Goal: Find contact information: Find contact information

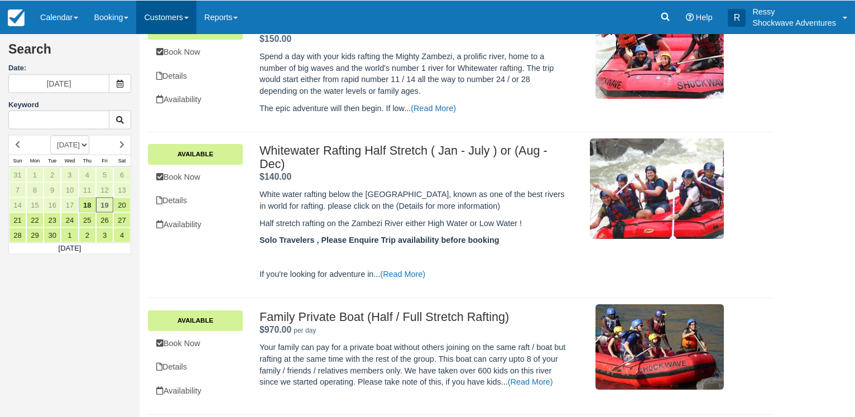
scroll to position [191, 0]
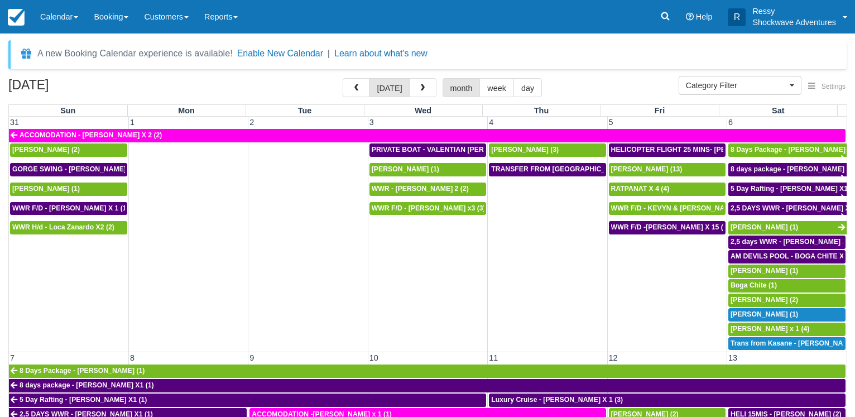
select select
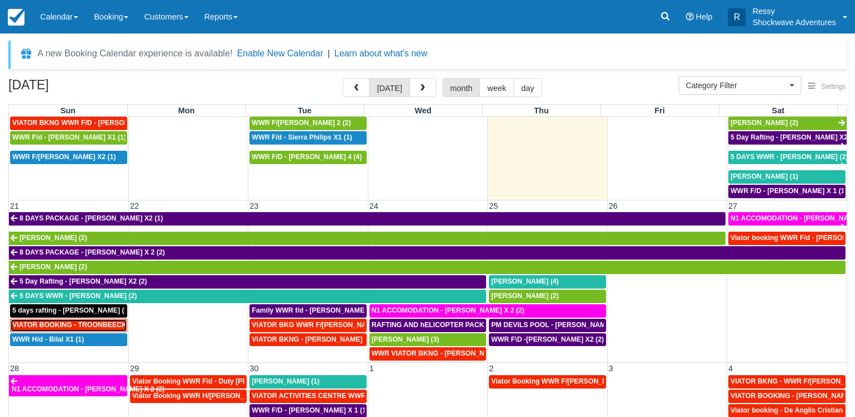
click at [89, 323] on span "VIATOR BOOKING - TROONBEECKX X 11 (11)" at bounding box center [86, 325] width 149 height 8
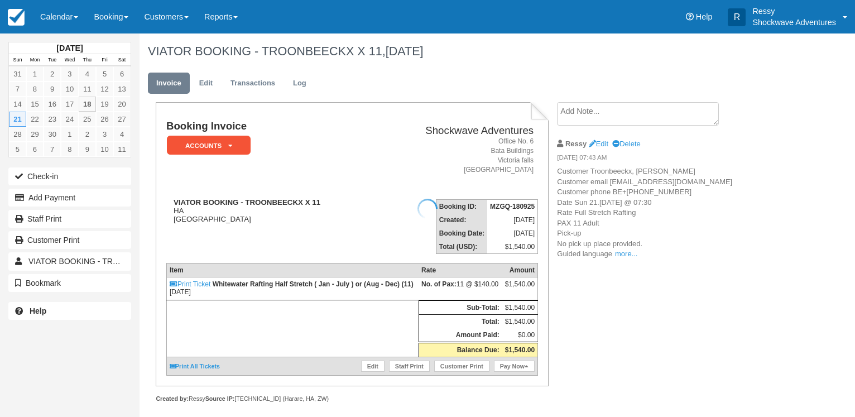
click at [627, 274] on div at bounding box center [427, 208] width 855 height 417
click at [623, 272] on div at bounding box center [427, 208] width 855 height 417
click at [621, 258] on link "more..." at bounding box center [626, 253] width 22 height 8
click at [0, 0] on span "s (Guided language: English) Extras Created Wed, September 17 2025 @ 21:41 Note…" at bounding box center [0, 0] width 0 height 0
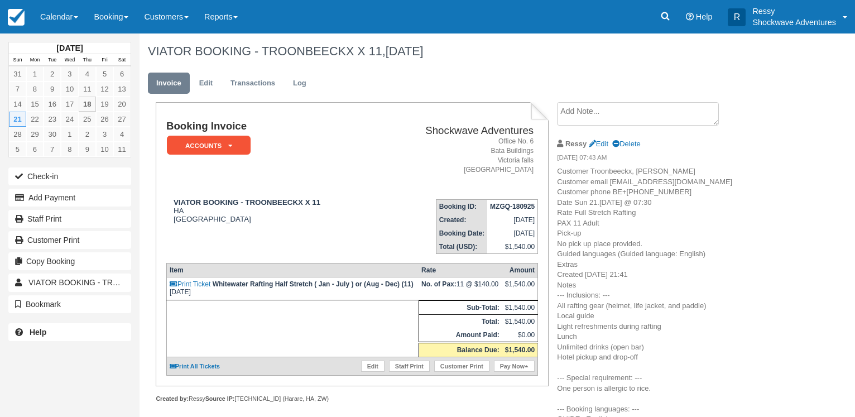
click at [783, 226] on div "September 2025 Sun Mon Tue Wed Thu Fri Sat 31 1 2 3 4 5 6 7 8 9 10 11 12 13 14 …" at bounding box center [427, 224] width 855 height 383
click at [36, 13] on link "Calendar" at bounding box center [59, 16] width 54 height 33
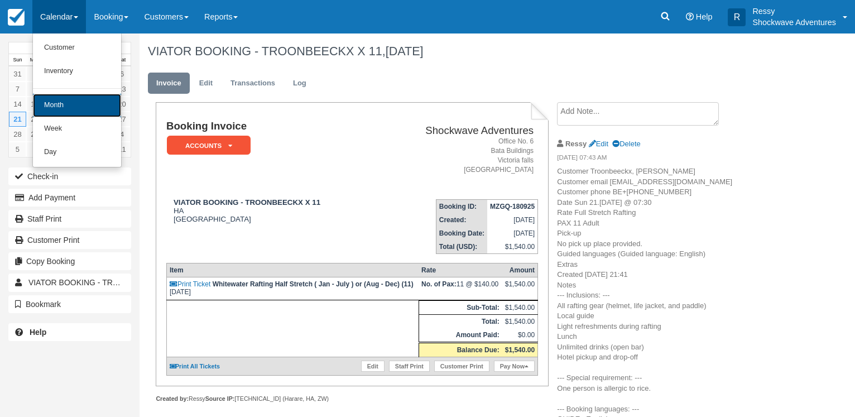
click at [69, 109] on link "Month" at bounding box center [77, 105] width 88 height 23
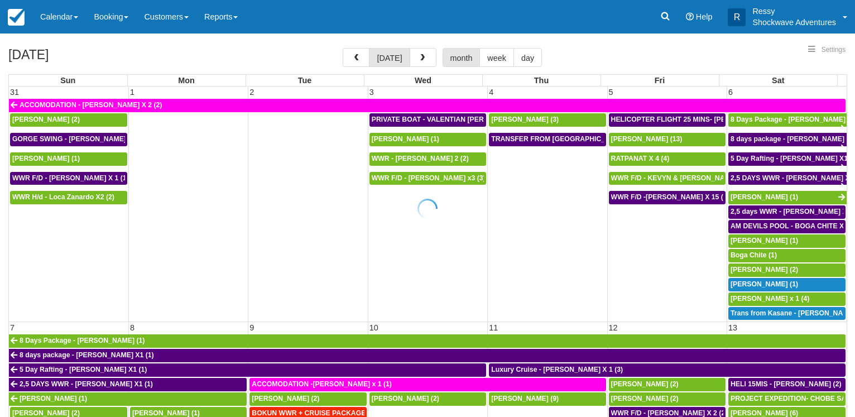
select select
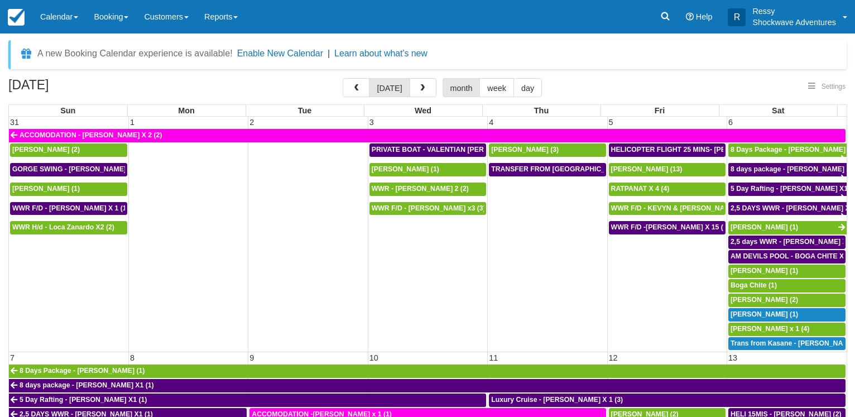
select select
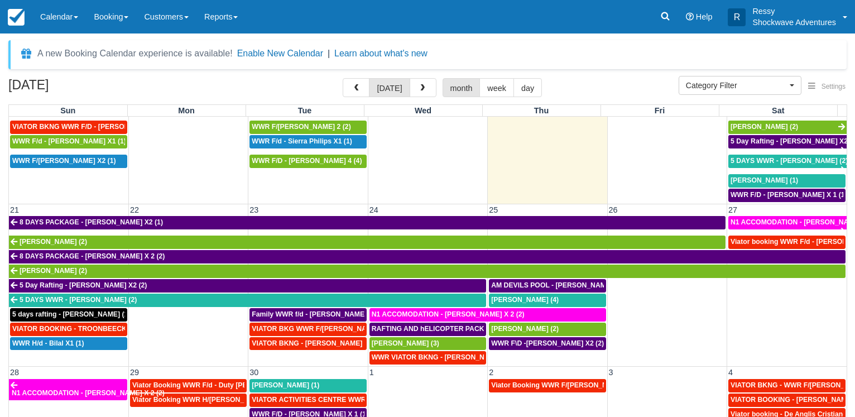
scroll to position [425, 0]
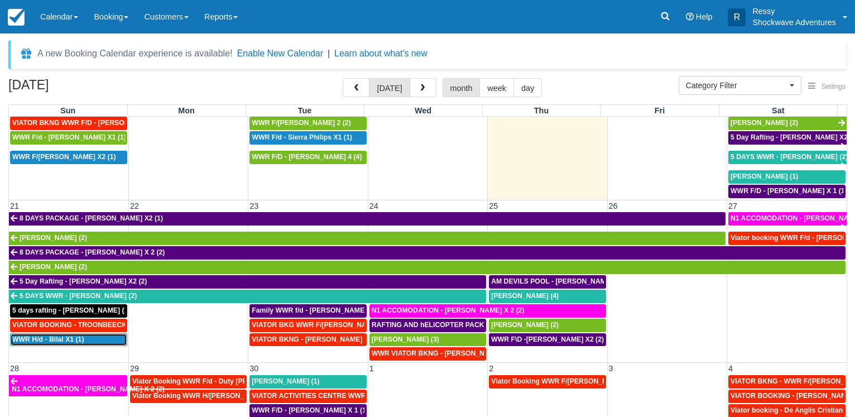
click at [69, 338] on span "WWR H/d - Bilal X1 (1)" at bounding box center [47, 339] width 71 height 8
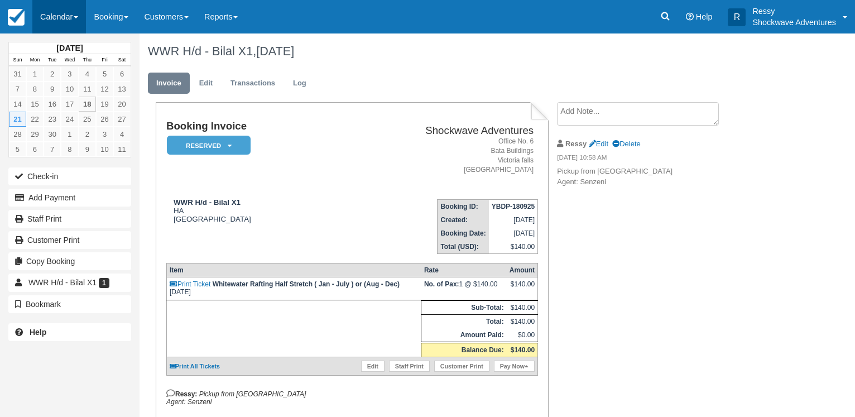
click at [60, 2] on link "Calendar" at bounding box center [59, 16] width 54 height 33
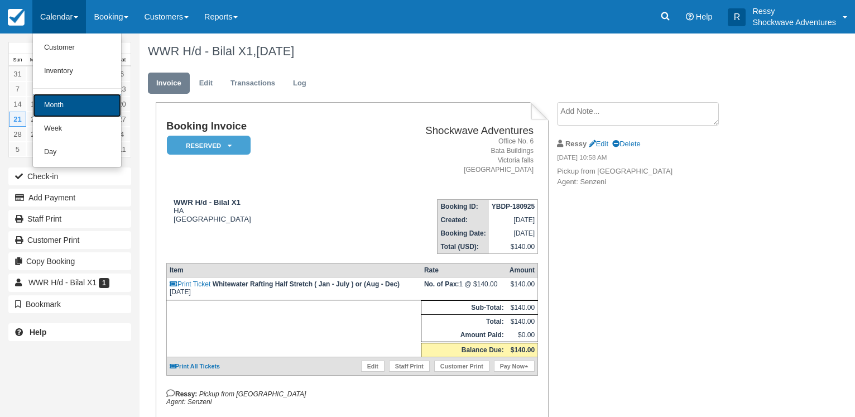
click at [88, 104] on link "Month" at bounding box center [77, 105] width 88 height 23
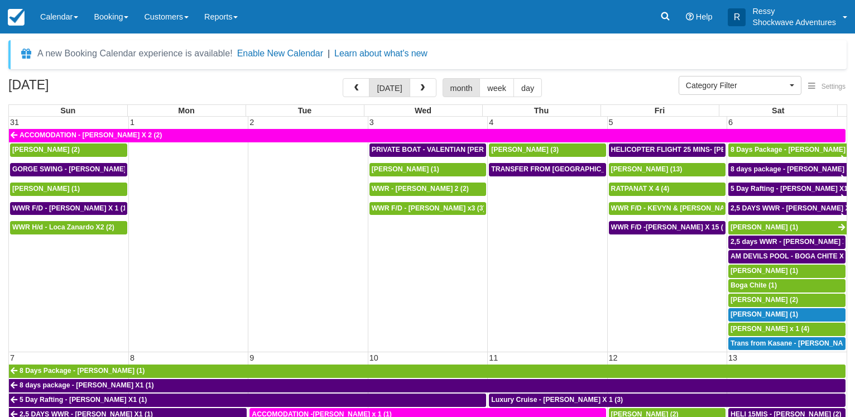
select select
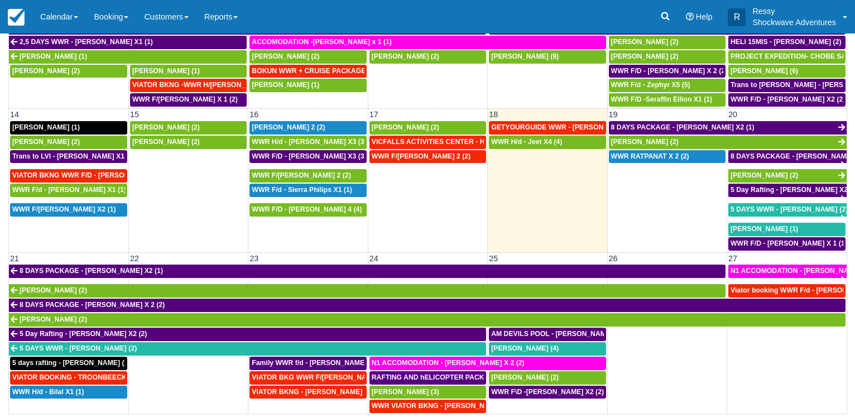
scroll to position [268, 0]
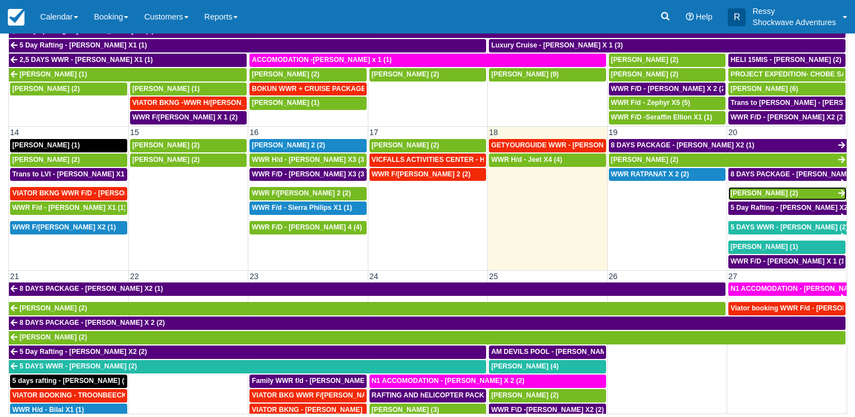
click at [741, 190] on span "[PERSON_NAME] (2)" at bounding box center [764, 193] width 68 height 8
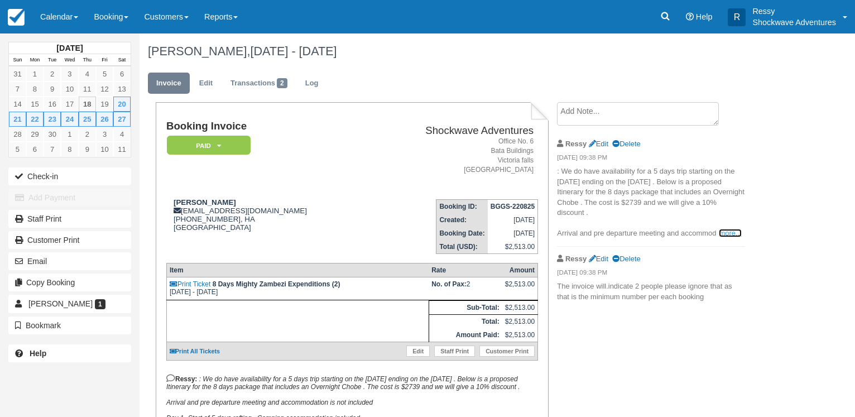
click at [731, 230] on link "more..." at bounding box center [730, 233] width 22 height 8
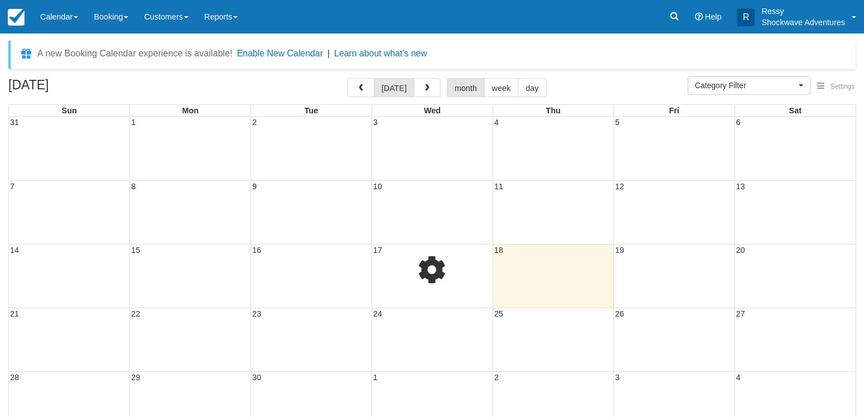
select select
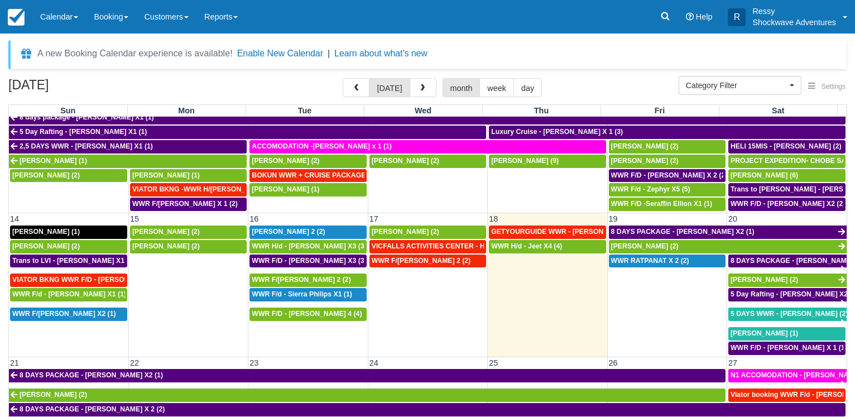
scroll to position [321, 0]
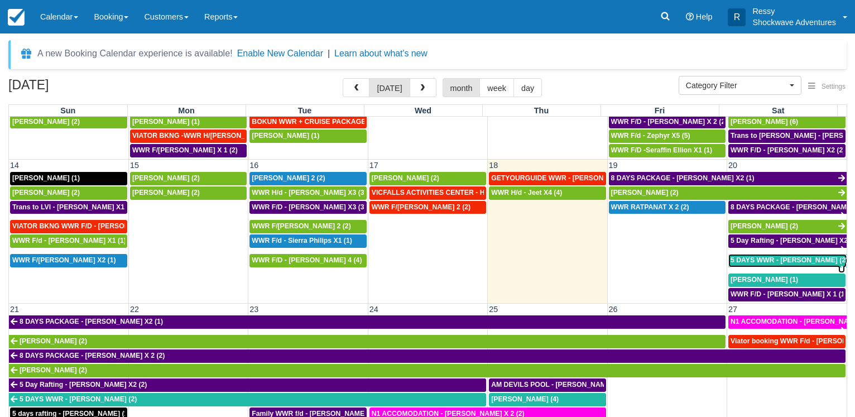
click at [772, 256] on span "5 DAYS WWR - Graeme Edgerton (2)" at bounding box center [788, 260] width 117 height 8
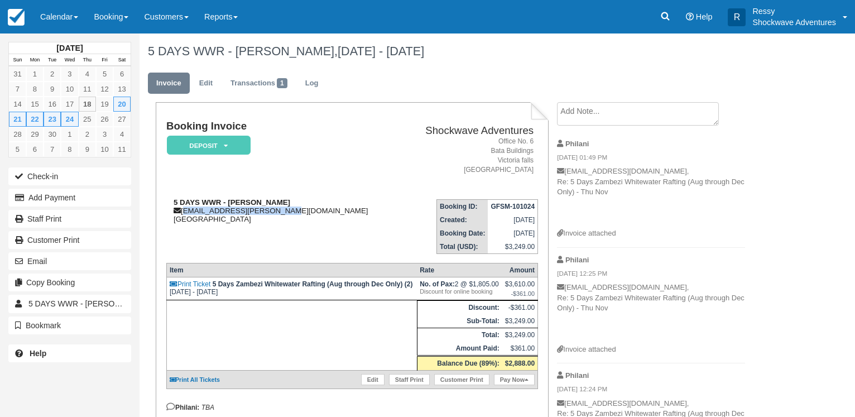
drag, startPoint x: 288, startPoint y: 209, endPoint x: 185, endPoint y: 215, distance: 103.9
click at [185, 215] on div "5 DAYS WWR - [PERSON_NAME] [EMAIL_ADDRESS][PERSON_NAME][DOMAIN_NAME] [GEOGRAPHI…" at bounding box center [283, 210] width 235 height 25
copy div "graeme.edgerton@gmail.com"
click at [64, 19] on link "Calendar" at bounding box center [59, 16] width 54 height 33
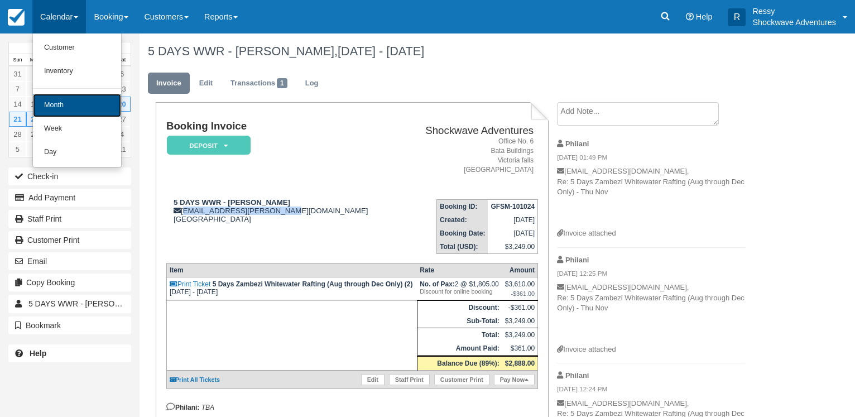
click at [60, 109] on link "Month" at bounding box center [77, 105] width 88 height 23
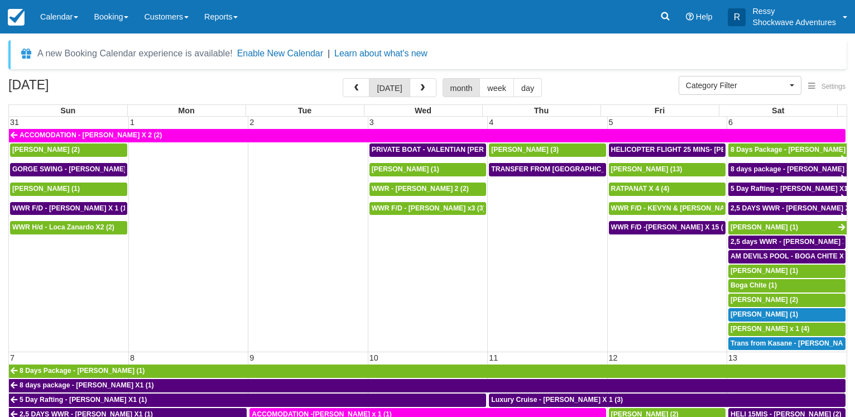
select select
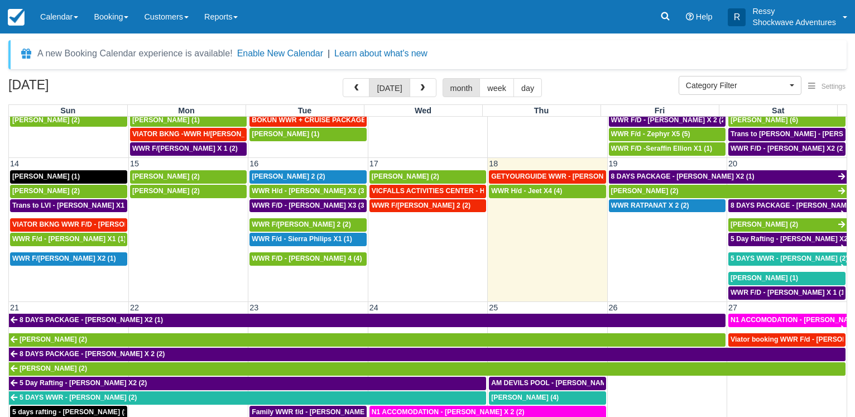
scroll to position [375, 0]
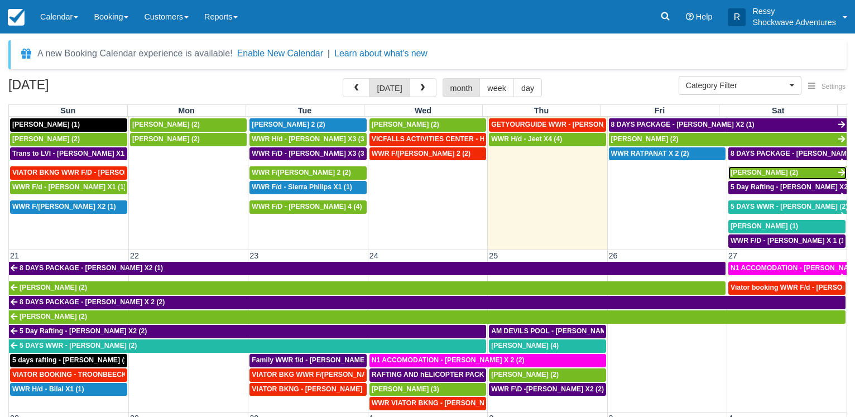
click at [765, 168] on span "[PERSON_NAME] (2)" at bounding box center [764, 172] width 68 height 8
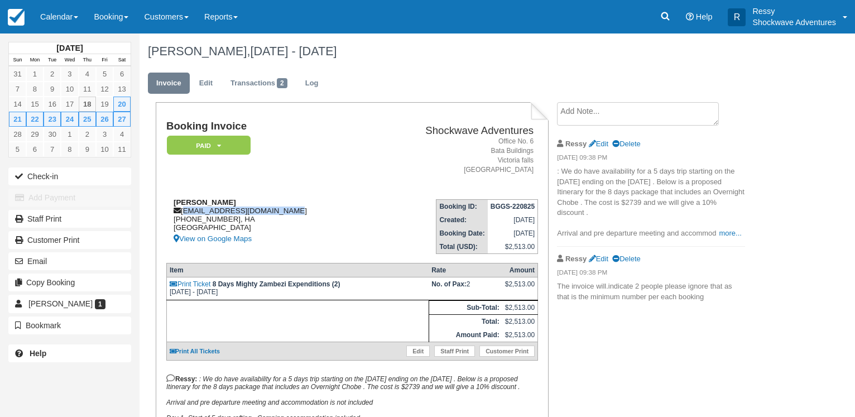
drag, startPoint x: 283, startPoint y: 211, endPoint x: 176, endPoint y: 215, distance: 107.2
click at [176, 215] on div "Taylor Roberts taylor_roberts93@yahoo.com +1 (916) 990-5055, HA United States V…" at bounding box center [267, 221] width 203 height 47
copy div "taylor_roberts93@yahoo.com"
click at [52, 14] on link "Calendar" at bounding box center [59, 16] width 54 height 33
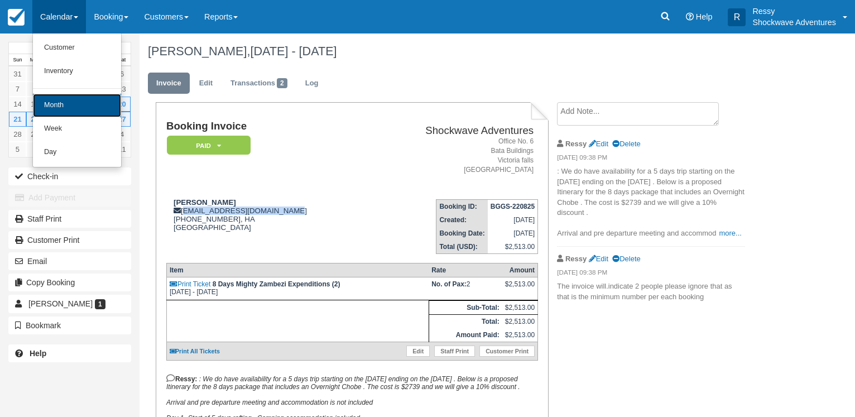
click at [104, 103] on link "Month" at bounding box center [77, 105] width 88 height 23
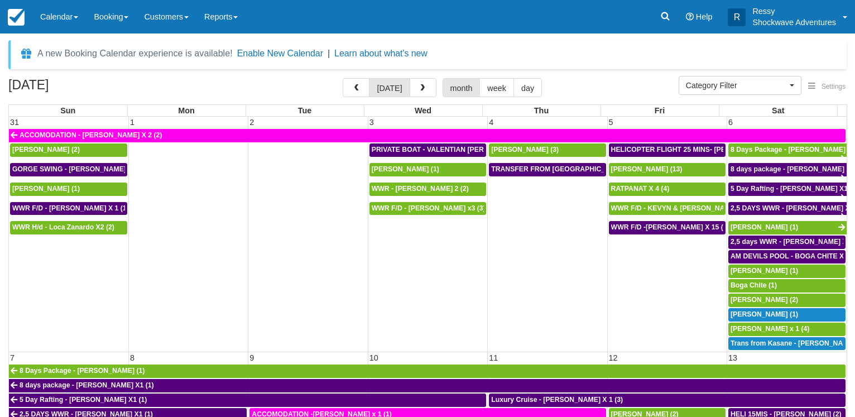
select select
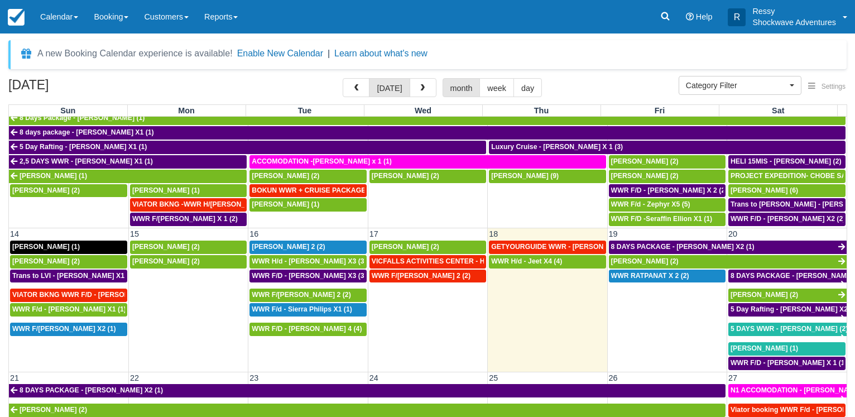
scroll to position [268, 0]
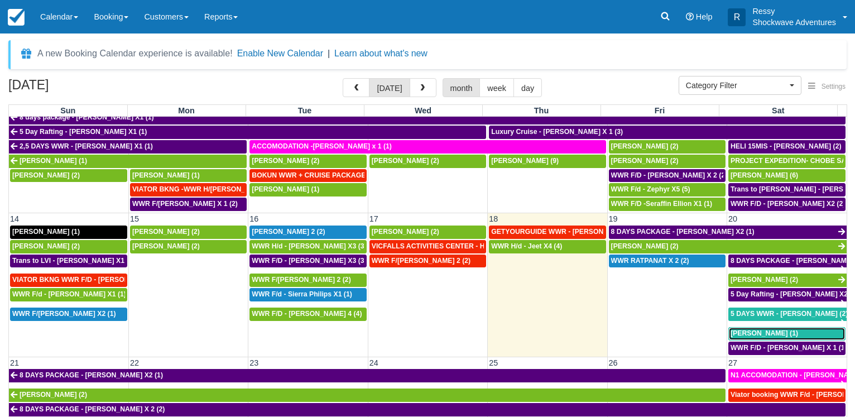
click at [753, 329] on span "[PERSON_NAME] (1)" at bounding box center [764, 333] width 68 height 8
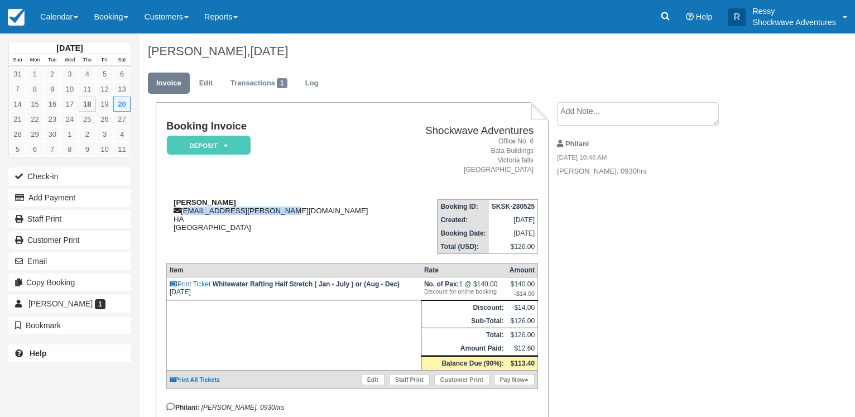
drag, startPoint x: 267, startPoint y: 213, endPoint x: 184, endPoint y: 211, distance: 83.1
click at [184, 211] on div "Christof Richter christof.richter@arcor.de HA Zimbabwe" at bounding box center [283, 214] width 235 height 33
copy div "christof.richter@arcor.de"
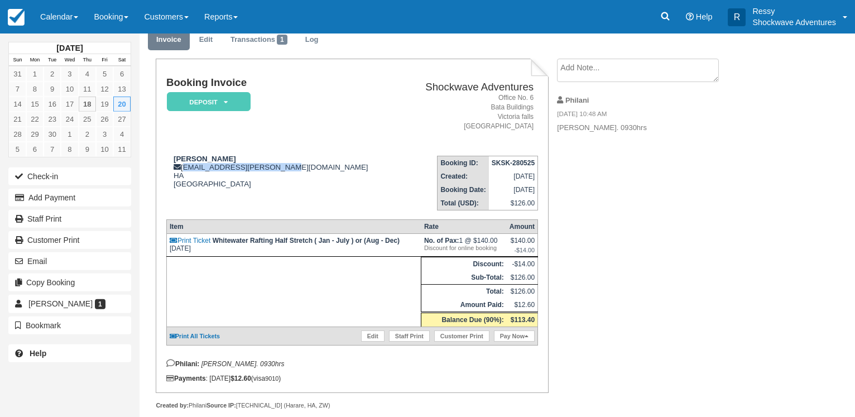
scroll to position [69, 0]
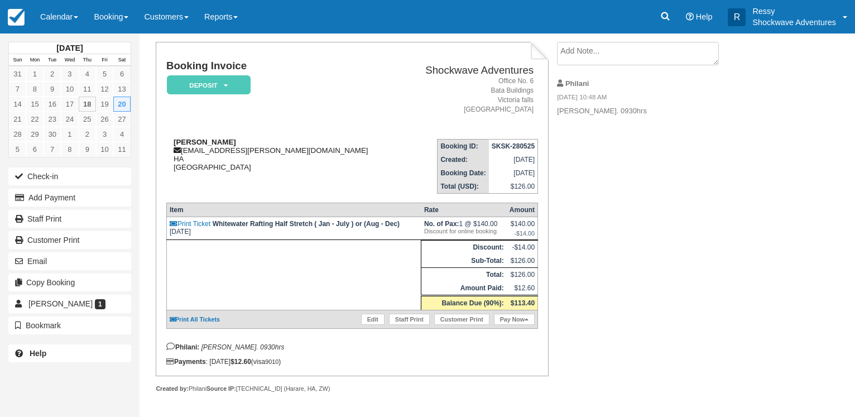
click at [315, 151] on div "Christof Richter christof.richter@arcor.de HA Zimbabwe" at bounding box center [283, 154] width 235 height 33
click at [54, 17] on link "Calendar" at bounding box center [59, 16] width 54 height 33
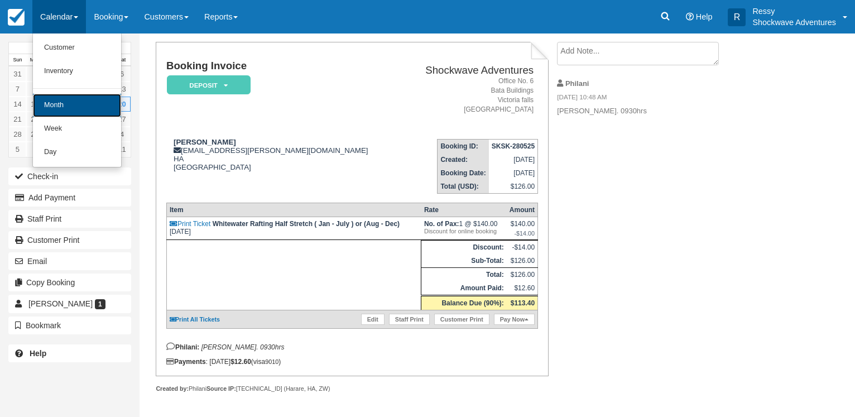
click at [74, 102] on link "Month" at bounding box center [77, 105] width 88 height 23
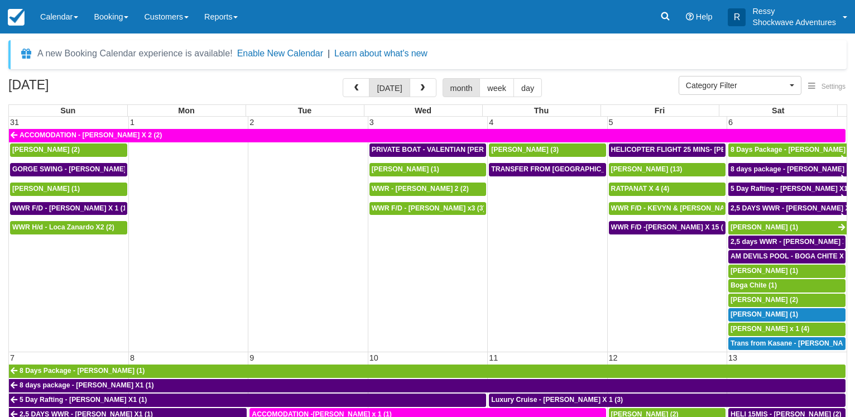
select select
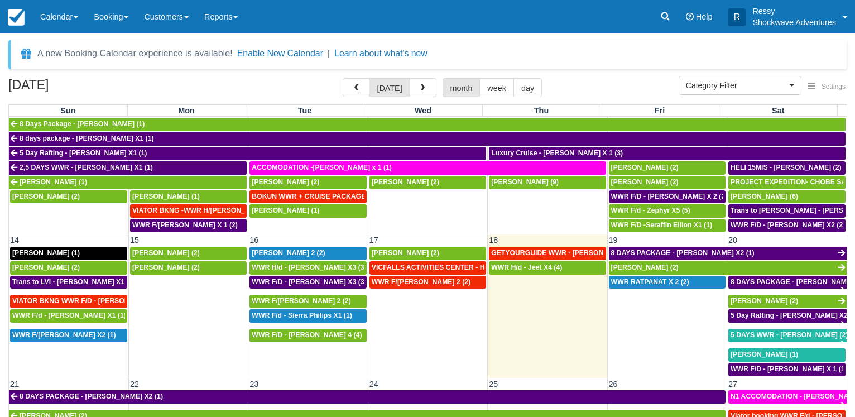
scroll to position [268, 0]
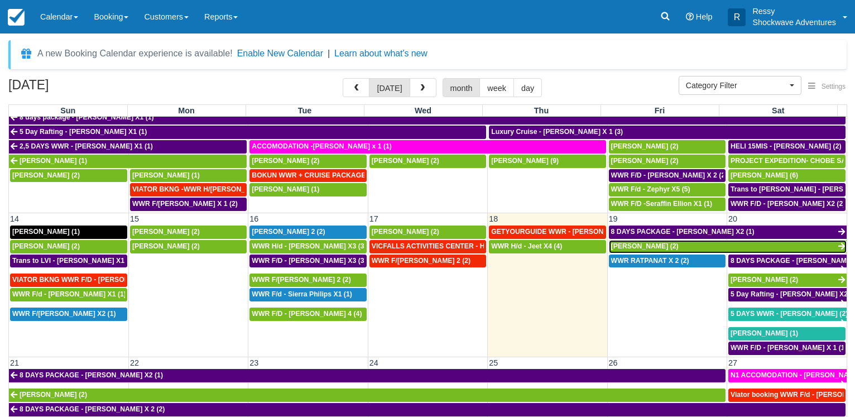
click at [637, 245] on span "Cynthia Sharpe (2)" at bounding box center [645, 246] width 68 height 8
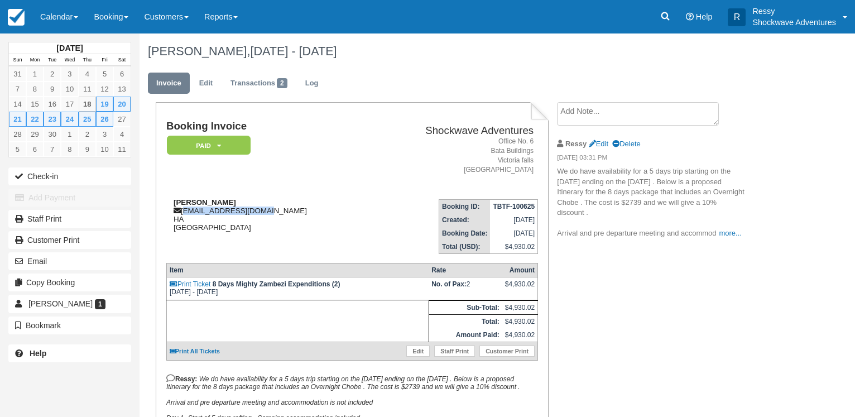
drag, startPoint x: 258, startPoint y: 210, endPoint x: 184, endPoint y: 215, distance: 73.8
click at [184, 215] on div "Cynthia Sharpe cvsharpe@pacbell.net HA United States" at bounding box center [267, 214] width 203 height 33
copy div "cvsharpe@pacbell.net"
click at [369, 190] on td "Shockwave Adventures Office No. 6 Bata Buildings Victoria falls Zimbabwe" at bounding box center [453, 155] width 169 height 70
click at [66, 17] on link "Calendar" at bounding box center [59, 16] width 54 height 33
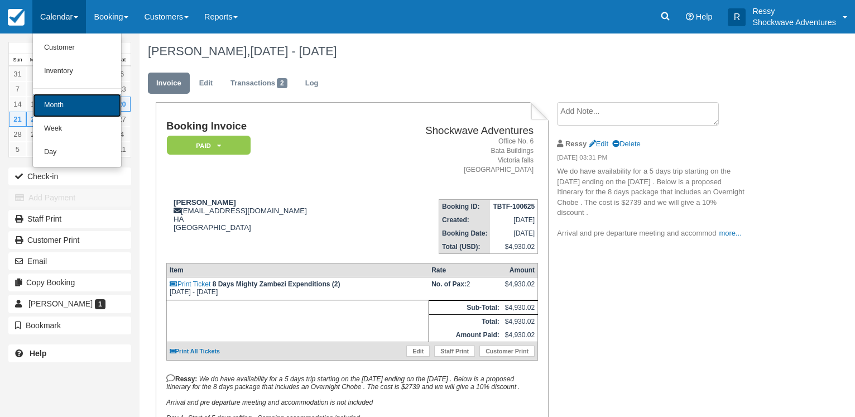
click at [93, 108] on link "Month" at bounding box center [77, 105] width 88 height 23
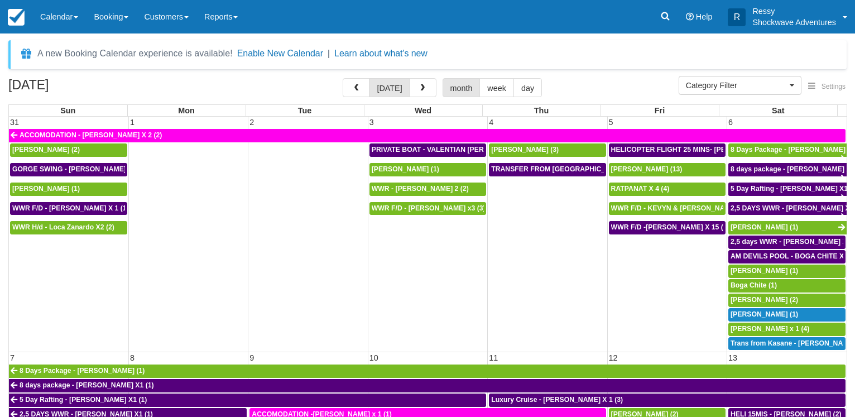
select select
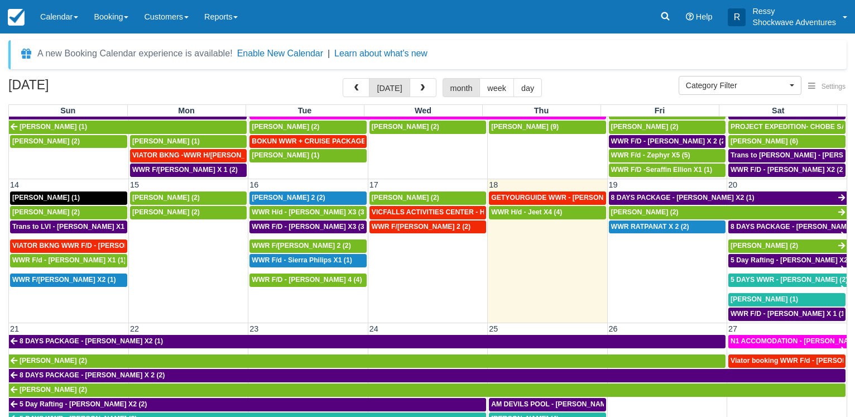
scroll to position [321, 0]
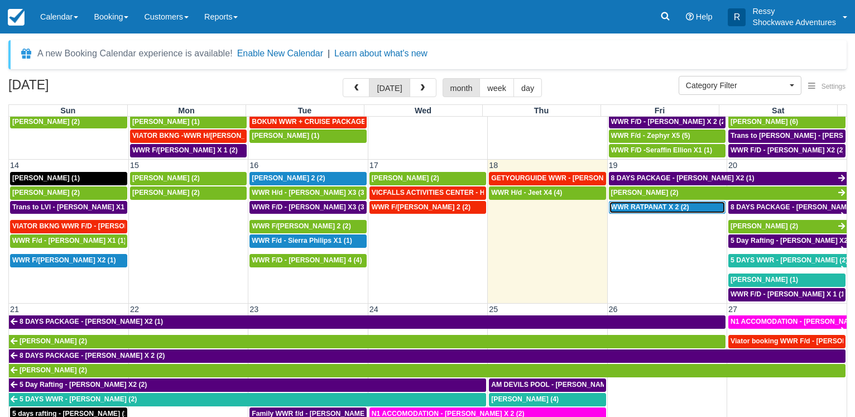
click at [659, 204] on span "WWR RATPANAT X 2 (2)" at bounding box center [650, 207] width 78 height 8
